Goal: Download file/media

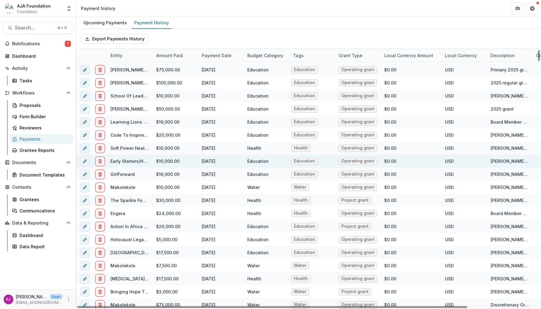
scroll to position [19, 0]
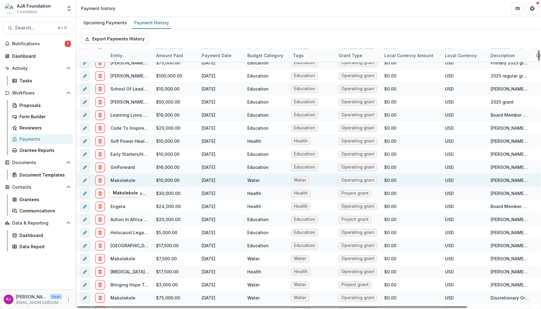
click at [125, 181] on link "Makolekole" at bounding box center [122, 180] width 25 height 5
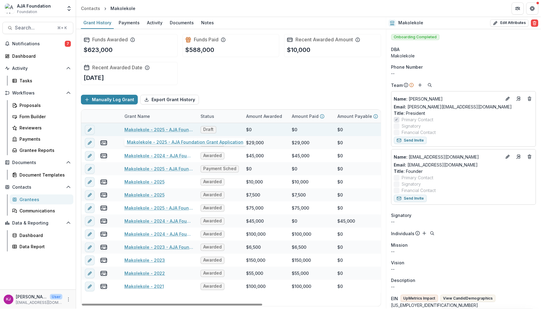
click at [157, 131] on link "Makolekole - 2025 - AJA Foundation Grant Application" at bounding box center [158, 130] width 69 height 6
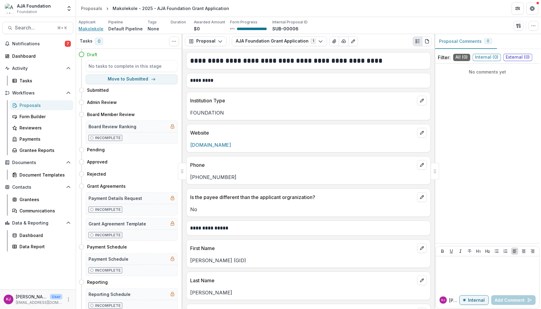
click at [89, 28] on span "Makolekole" at bounding box center [91, 29] width 25 height 6
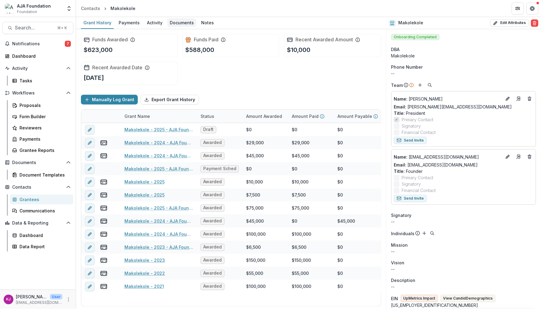
click at [172, 22] on div "Documents" at bounding box center [181, 22] width 29 height 9
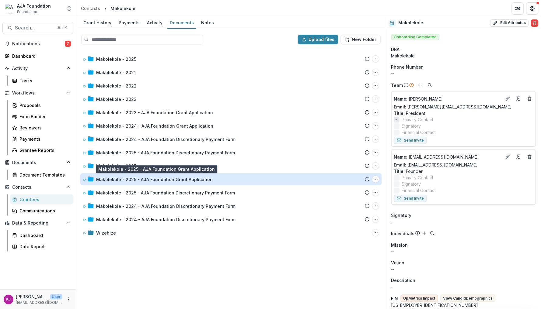
click at [192, 181] on div "Makolekole - 2025 - AJA Foundation Grant Application" at bounding box center [154, 179] width 117 height 6
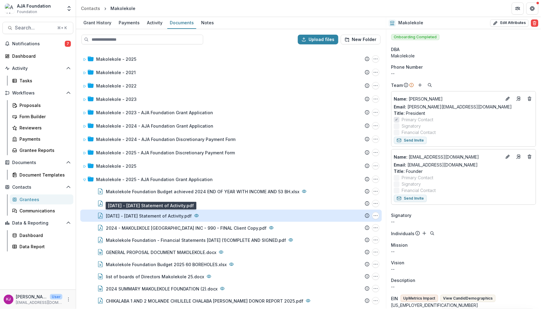
click at [147, 214] on div "[DATE] - [DATE] Statement of Activity.pdf" at bounding box center [149, 216] width 86 height 6
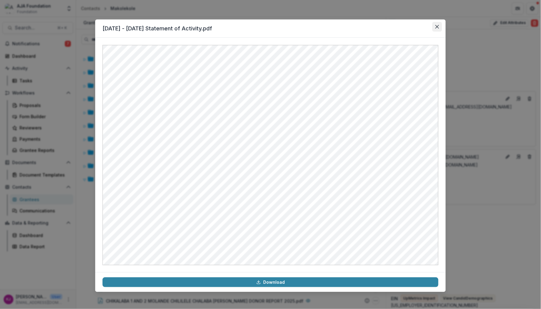
click at [438, 27] on icon "Close" at bounding box center [437, 27] width 4 height 4
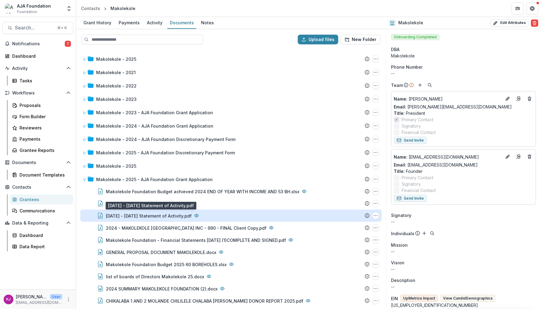
click at [176, 216] on div "[DATE] - [DATE] Statement of Activity.pdf" at bounding box center [149, 216] width 86 height 6
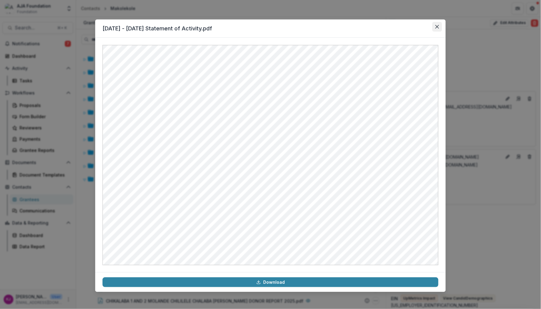
click at [437, 27] on icon "Close" at bounding box center [437, 27] width 4 height 4
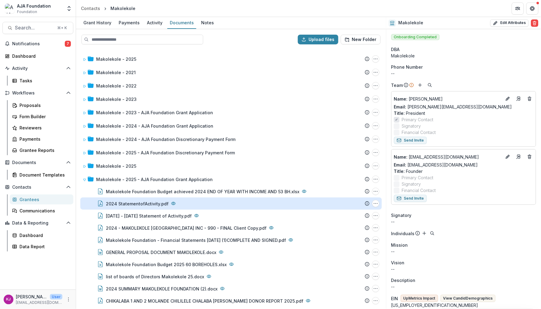
scroll to position [31, 0]
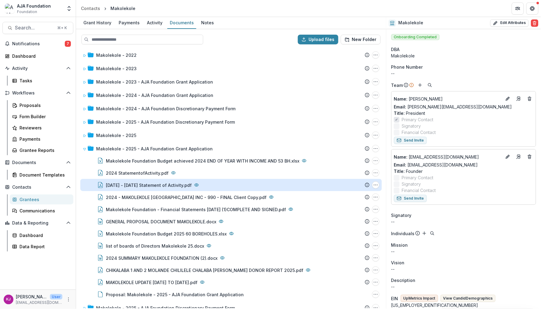
click at [150, 182] on div "[DATE] - [DATE] Statement of Activity.pdf" at bounding box center [149, 185] width 86 height 6
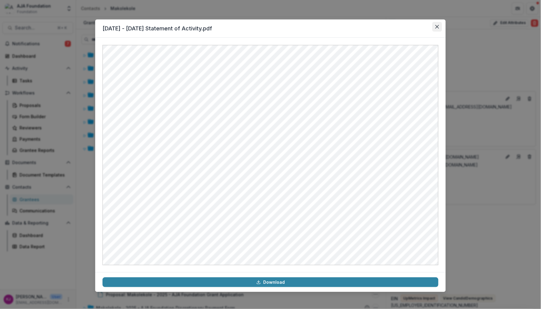
click at [438, 27] on icon "Close" at bounding box center [437, 27] width 4 height 4
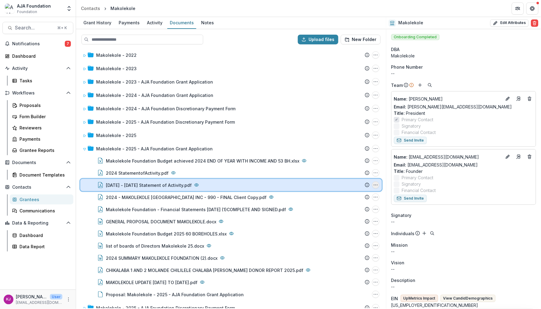
click at [373, 184] on icon "Jan - Jul 2025 Statement of Activity.pdf Options" at bounding box center [375, 185] width 5 height 5
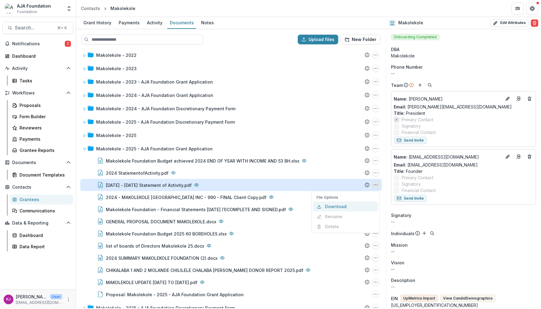
click at [340, 202] on button "Download" at bounding box center [345, 207] width 65 height 10
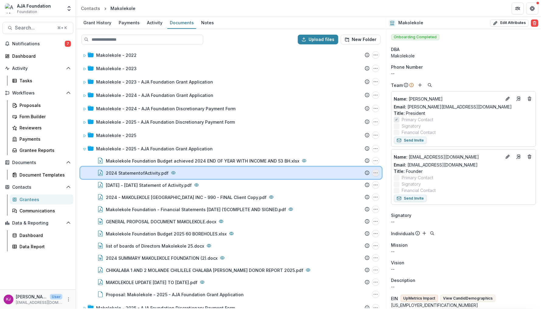
click at [373, 172] on icon "2024 StatementofActivity.pdf Options" at bounding box center [375, 173] width 5 height 5
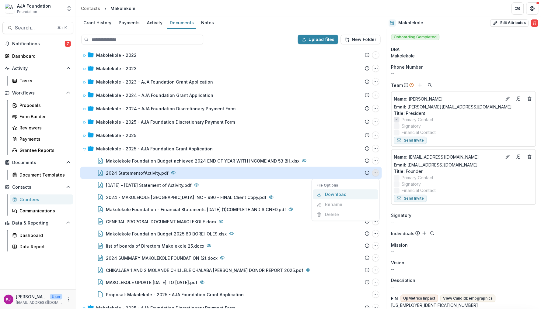
click at [332, 196] on button "Download" at bounding box center [345, 195] width 65 height 10
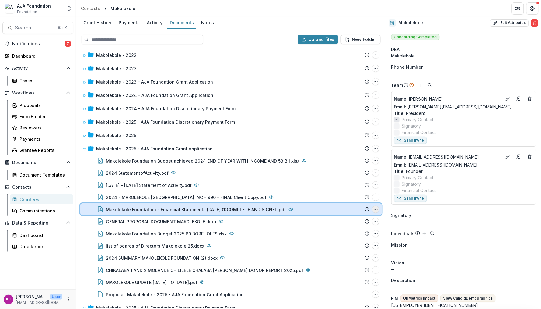
click at [378, 209] on button "Makolekole Foundation - Financial Statements 31 December 2024 (1)COMPLETE AND S…" at bounding box center [375, 209] width 7 height 7
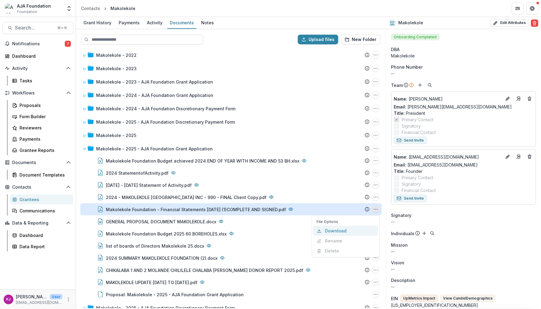
click at [338, 232] on button "Download" at bounding box center [345, 231] width 65 height 10
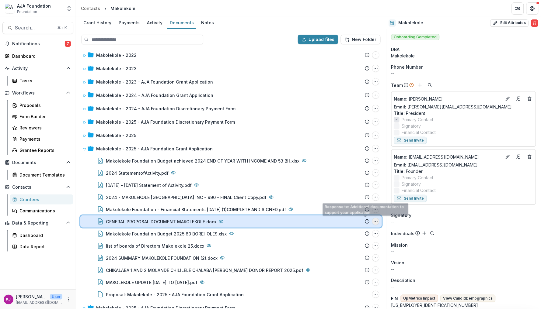
click at [376, 220] on icon "GENERAL PROPOSAL DOCUMENT MAKOLEKOLE.docx Options" at bounding box center [375, 221] width 5 height 5
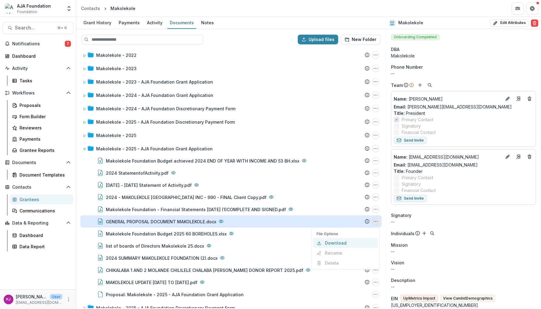
click at [332, 242] on button "Download" at bounding box center [345, 244] width 65 height 10
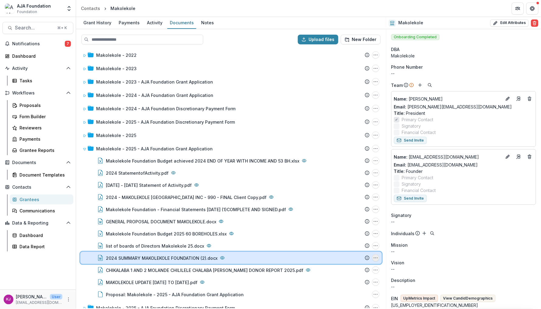
click at [375, 258] on icon "2024 SUMMARY MAKOLEKOLE FOUNDATION (2).docx Options" at bounding box center [375, 258] width 5 height 5
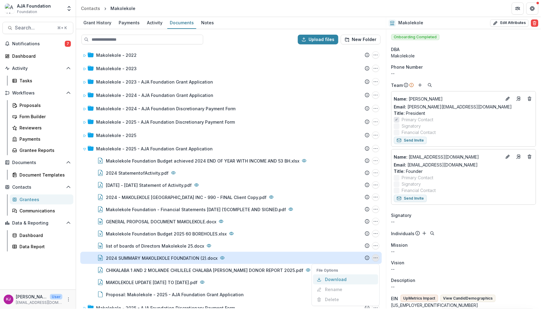
click at [337, 279] on button "Download" at bounding box center [345, 280] width 65 height 10
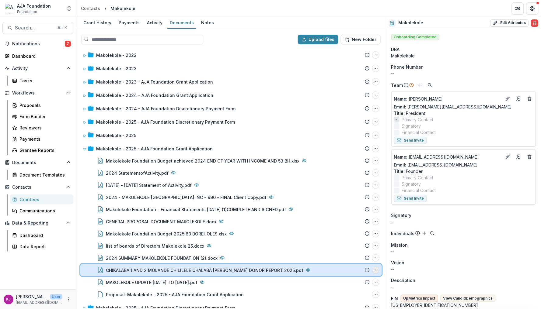
click at [377, 271] on circle "CHIKALABA 1 AND 2 MOLANDE CHILILELE CHALABA MAGGIE MOLANDE DONOR REPORT 2025.pd…" at bounding box center [377, 271] width 0 height 0
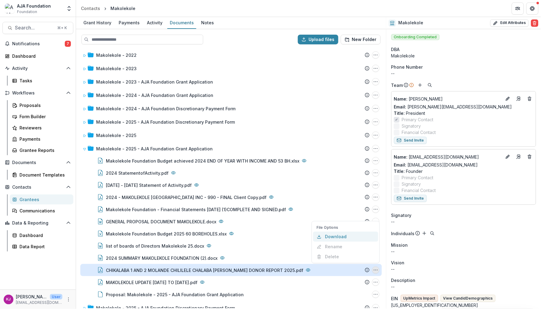
click at [347, 234] on button "Download" at bounding box center [345, 237] width 65 height 10
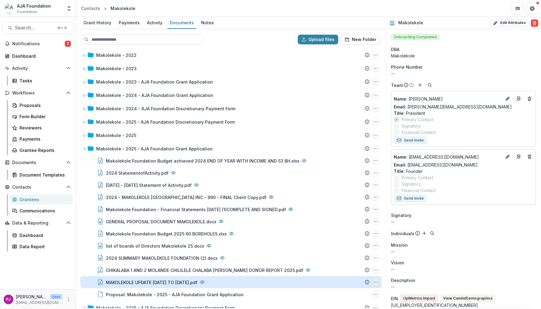
click at [376, 281] on icon "MAKOLEKOLE UPDATE 2015 TO 2025.pdf Options" at bounding box center [375, 282] width 5 height 5
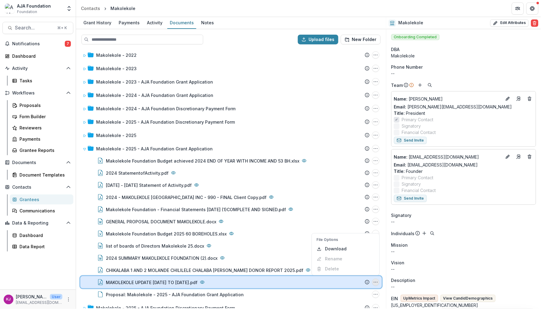
click at [374, 281] on icon "MAKOLEKOLE UPDATE 2015 TO 2025.pdf Options" at bounding box center [375, 282] width 5 height 5
click at [375, 281] on icon "MAKOLEKOLE UPDATE 2015 TO 2025.pdf Options" at bounding box center [375, 282] width 5 height 5
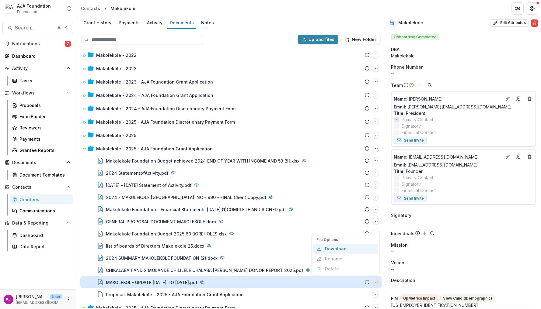
click at [339, 251] on button "Download" at bounding box center [345, 249] width 65 height 10
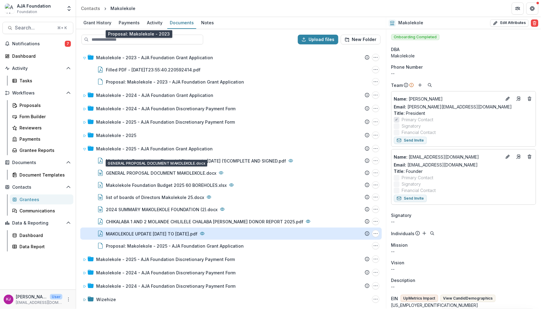
scroll to position [152, 0]
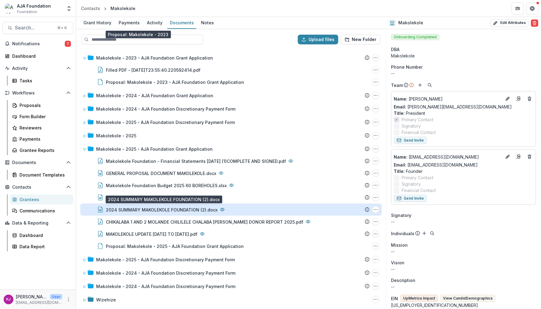
click at [182, 210] on div "2024 SUMMARY MAKOLEKOLE FOUNDATION (2).docx" at bounding box center [162, 210] width 112 height 6
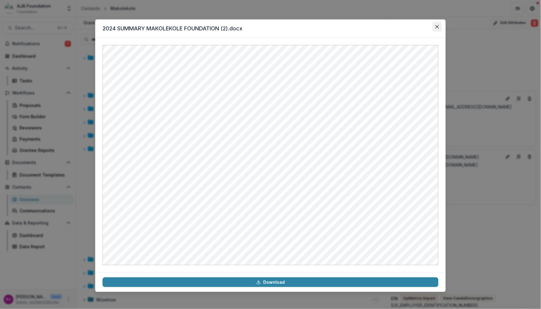
click at [437, 25] on icon "Close" at bounding box center [437, 27] width 4 height 4
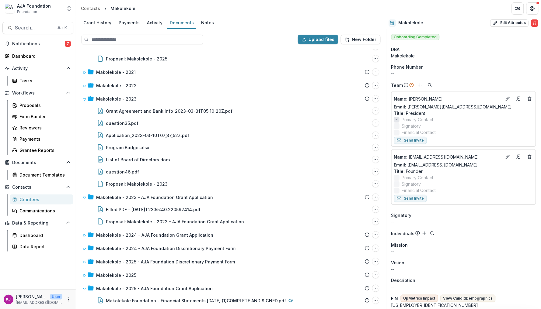
scroll to position [10, 0]
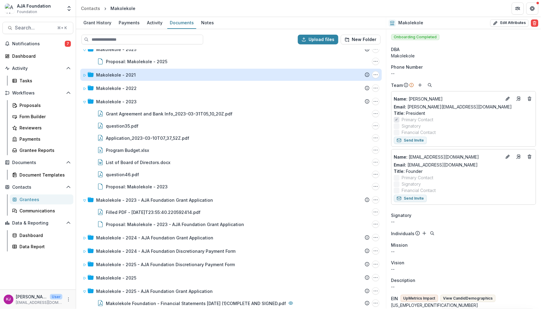
click at [115, 76] on div "Makolekole - 2021" at bounding box center [116, 75] width 40 height 6
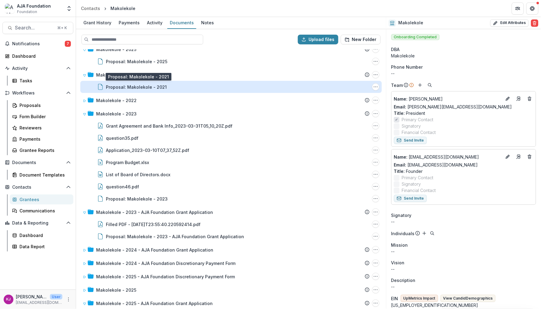
click at [118, 85] on div "Proposal: Makolekole - 2021" at bounding box center [136, 87] width 61 height 6
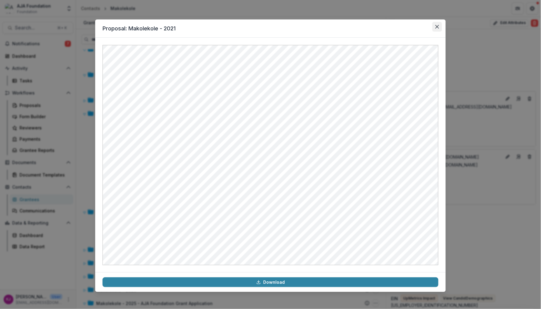
click at [439, 27] on button "Close" at bounding box center [437, 27] width 10 height 10
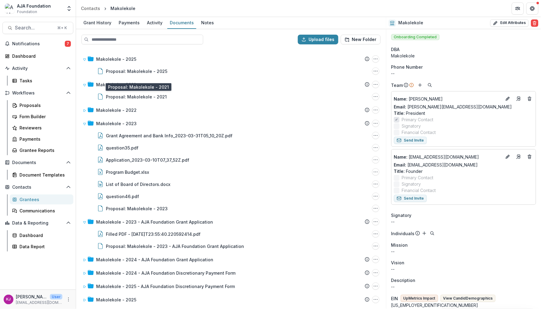
scroll to position [0, 0]
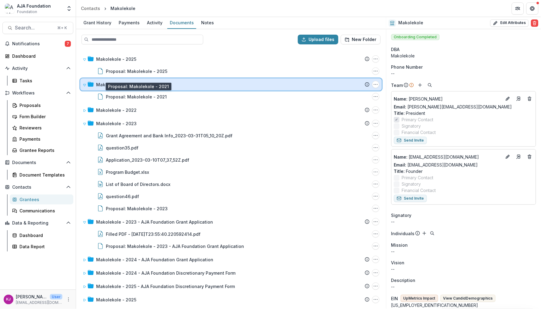
click at [83, 82] on span at bounding box center [85, 85] width 4 height 6
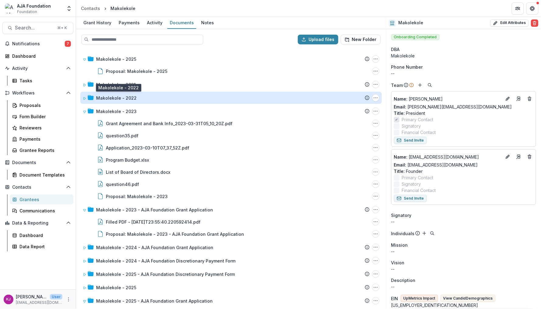
click at [109, 96] on div "Makolekole - 2022" at bounding box center [116, 98] width 40 height 6
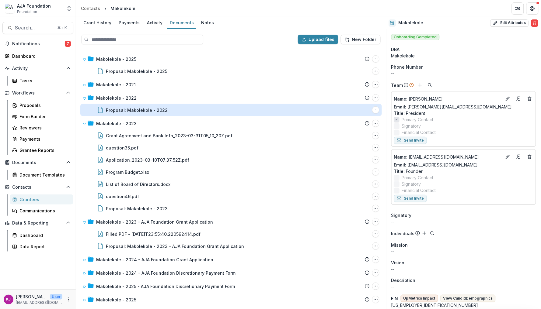
click at [125, 109] on div "Proposal: Makolekole - 2022" at bounding box center [137, 110] width 62 height 6
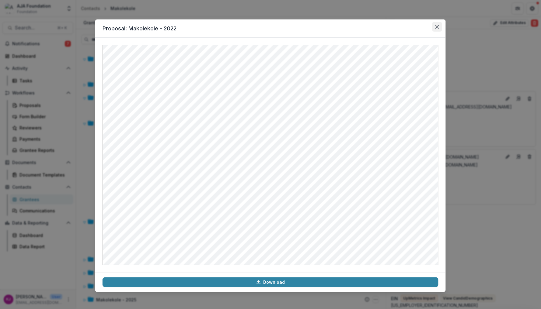
click at [438, 26] on icon "Close" at bounding box center [437, 27] width 4 height 4
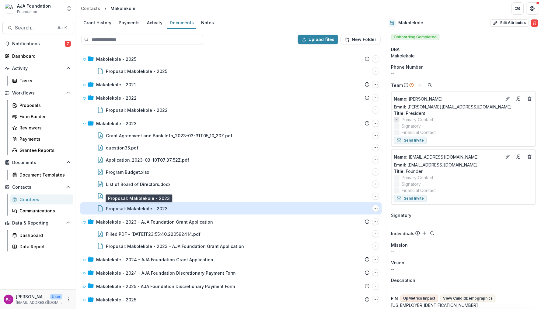
click at [142, 206] on div "Proposal: Makolekole - 2023" at bounding box center [137, 209] width 62 height 6
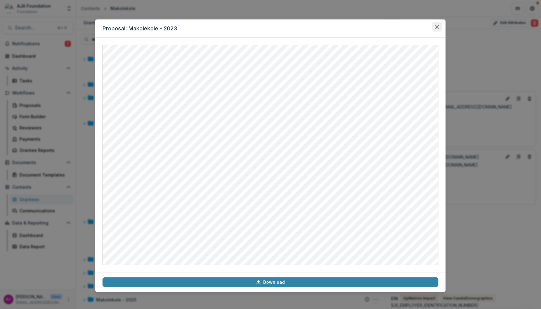
click at [435, 24] on button "Close" at bounding box center [437, 27] width 10 height 10
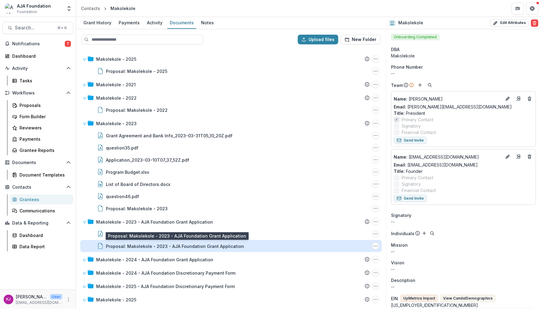
click at [171, 243] on div "Proposal: Makolekole - 2023 - AJA Foundation Grant Application" at bounding box center [175, 246] width 138 height 6
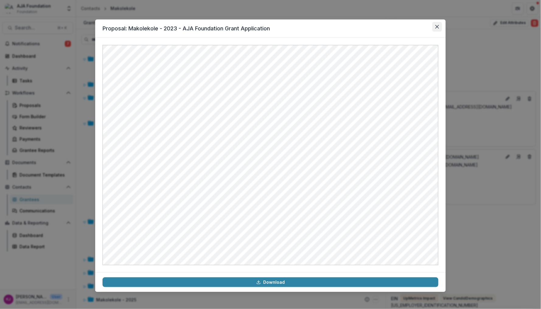
click at [437, 29] on button "Close" at bounding box center [437, 27] width 10 height 10
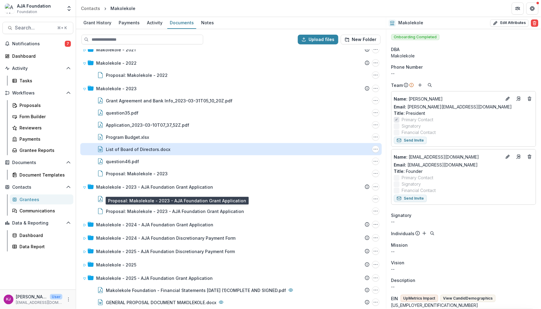
scroll to position [35, 0]
